Goal: Task Accomplishment & Management: Manage account settings

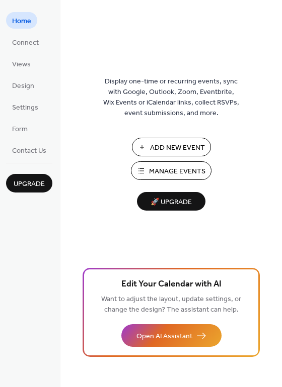
click at [177, 167] on span "Manage Events" at bounding box center [177, 172] width 56 height 11
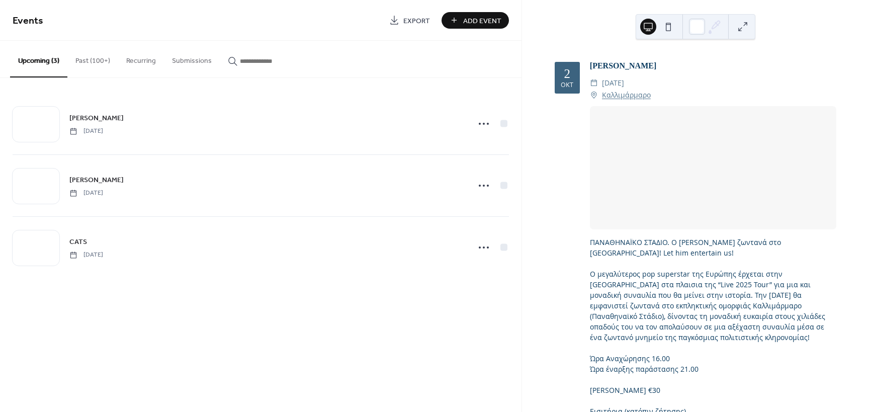
click at [109, 60] on button "Past (100+)" at bounding box center [92, 59] width 51 height 36
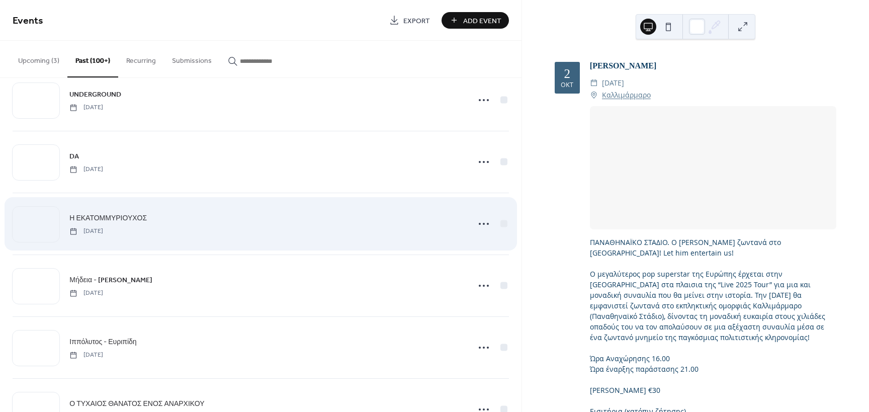
scroll to position [2181, 0]
